Goal: Entertainment & Leisure: Consume media (video, audio)

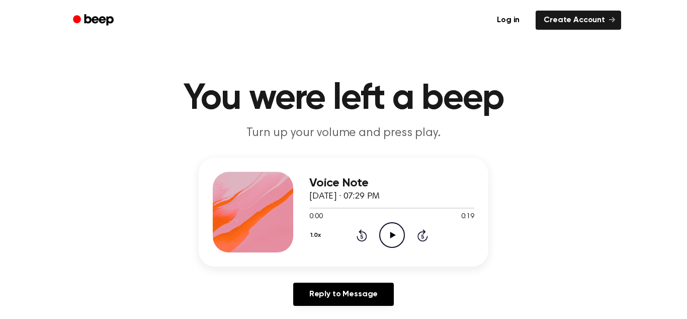
click at [392, 236] on icon at bounding box center [393, 234] width 6 height 7
click at [397, 232] on icon "Play Audio" at bounding box center [392, 235] width 26 height 26
click at [392, 244] on icon "Play Audio" at bounding box center [392, 235] width 26 height 26
click at [395, 232] on icon "Play Audio" at bounding box center [392, 235] width 26 height 26
click at [398, 240] on icon "Play Audio" at bounding box center [392, 235] width 26 height 26
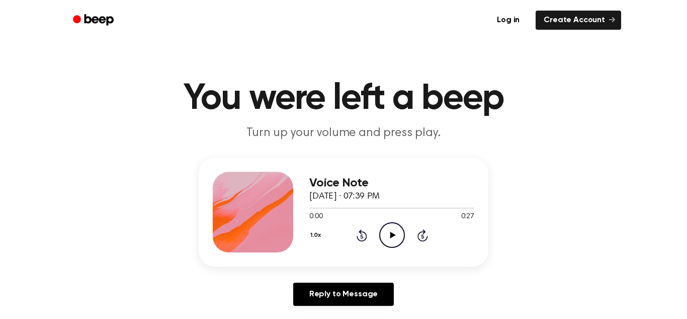
click at [389, 232] on icon "Play Audio" at bounding box center [392, 235] width 26 height 26
click at [398, 239] on icon "Play Audio" at bounding box center [392, 235] width 26 height 26
click at [395, 230] on icon "Play Audio" at bounding box center [392, 235] width 26 height 26
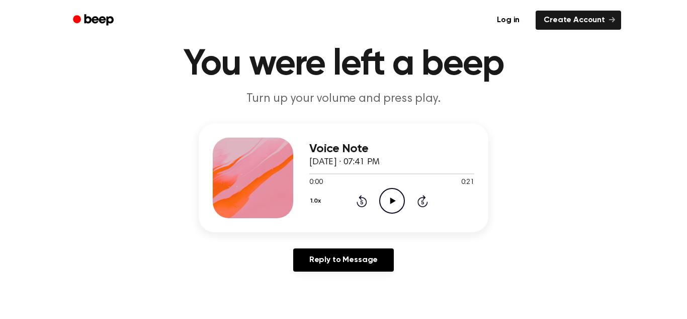
scroll to position [37, 0]
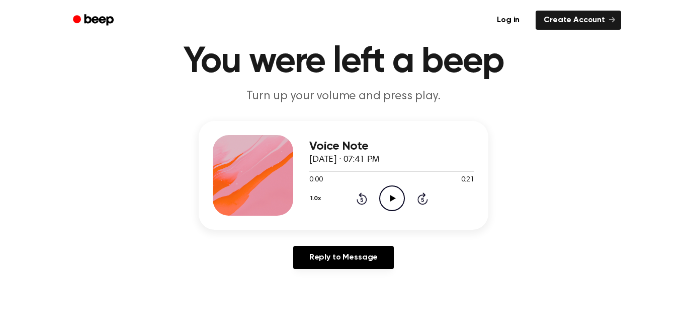
click at [392, 200] on icon at bounding box center [393, 198] width 6 height 7
click at [393, 195] on icon "Play Audio" at bounding box center [392, 198] width 26 height 26
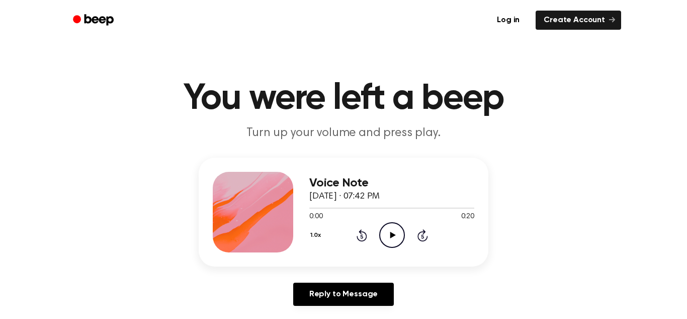
click at [396, 231] on icon "Play Audio" at bounding box center [392, 235] width 26 height 26
click at [396, 233] on icon "Play Audio" at bounding box center [392, 235] width 26 height 26
click at [393, 234] on icon at bounding box center [393, 234] width 6 height 7
